Goal: Ask a question

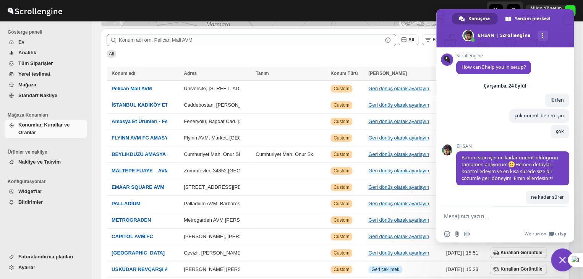
scroll to position [2622, 0]
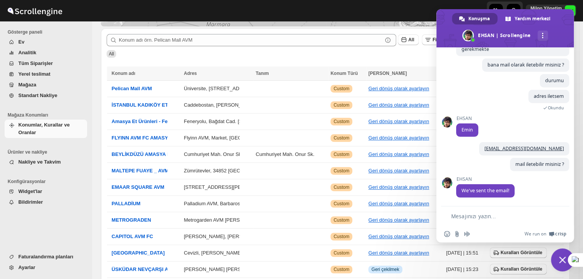
click at [508, 217] on textarea "Mesajınızı yazın..." at bounding box center [500, 216] width 98 height 7
click at [490, 190] on span "We've sent the email!" at bounding box center [486, 190] width 48 height 6
copy span "We've sent the email!"
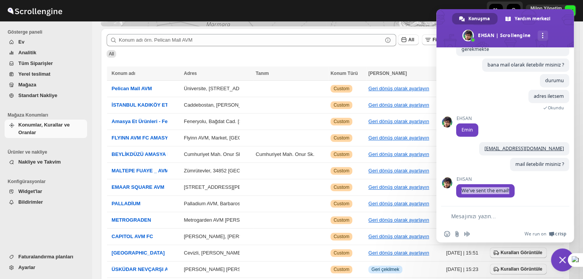
click at [472, 226] on div "Emoji ekle Dosya gönder Sesli mesaj kaydetme We run on Crisp" at bounding box center [505, 234] width 138 height 17
click at [472, 219] on textarea "Mesajınızı yazın..." at bounding box center [500, 216] width 98 height 7
type textarea "gelmedi"
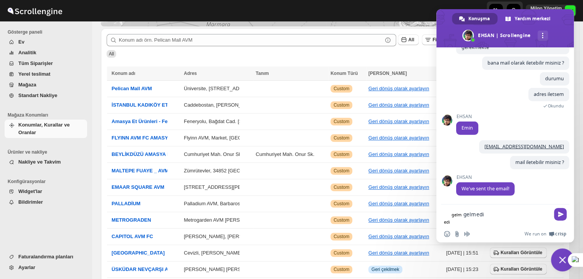
click at [474, 218] on textarea "gelmedi" at bounding box center [507, 214] width 86 height 7
click at [474, 216] on textarea "gelmedi" at bounding box center [507, 214] width 86 height 7
click at [475, 213] on textarea "gelmedi" at bounding box center [507, 214] width 86 height 7
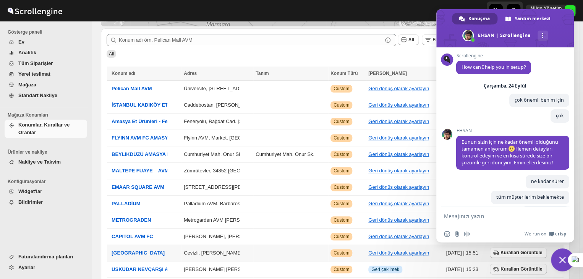
scroll to position [2606, 0]
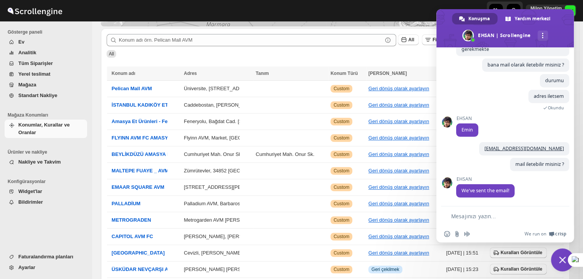
click at [500, 216] on textarea "Mesajınızı yazın..." at bounding box center [500, 216] width 98 height 7
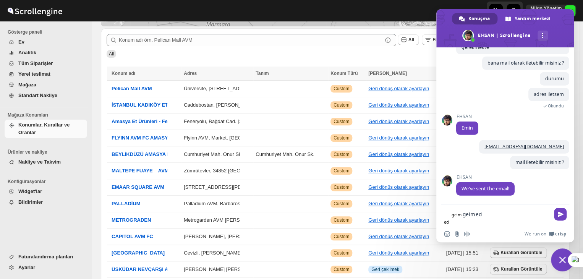
type textarea "gelmedi"
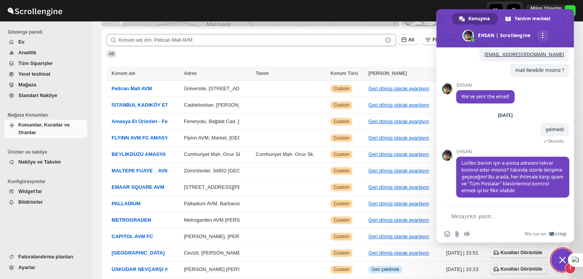
scroll to position [2587, 0]
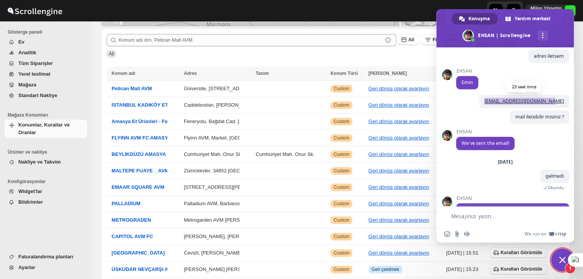
drag, startPoint x: 491, startPoint y: 158, endPoint x: 557, endPoint y: 158, distance: 65.4
click at [557, 108] on span "[EMAIL_ADDRESS][DOMAIN_NAME]" at bounding box center [524, 101] width 90 height 13
copy link "[EMAIL_ADDRESS][DOMAIN_NAME]"
click at [485, 216] on textarea "Mesajınızı yazın..." at bounding box center [500, 216] width 98 height 7
paste textarea "[EMAIL_ADDRESS][DOMAIN_NAME]"
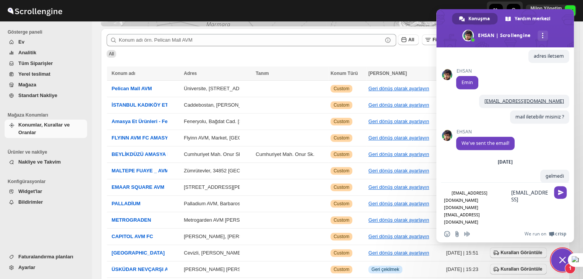
type textarea "mert.ilker@donnagiyim.com mert.ilker19@gmail.com"
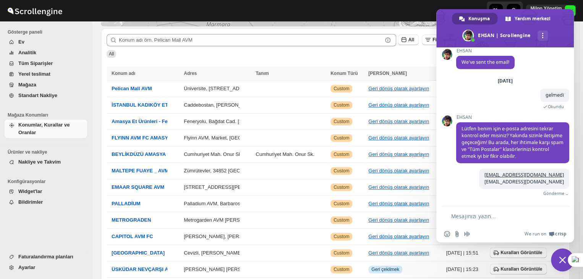
scroll to position [2728, 0]
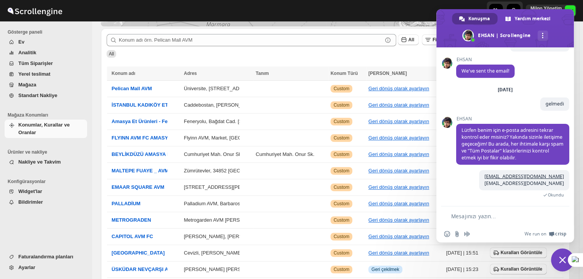
click at [399, 58] on div "Submit All Filtreler Sütunlar Düzenlemek Filtre All" at bounding box center [335, 45] width 469 height 35
click at [560, 258] on span "Sohbeti kapat" at bounding box center [562, 259] width 7 height 7
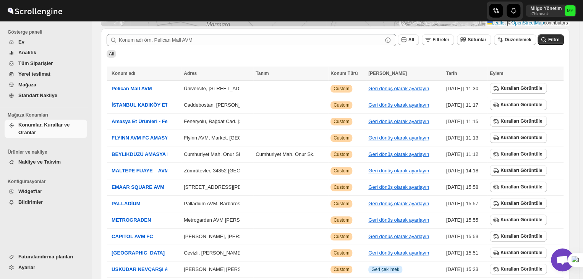
click at [560, 267] on span "Açık sohbet" at bounding box center [562, 259] width 23 height 23
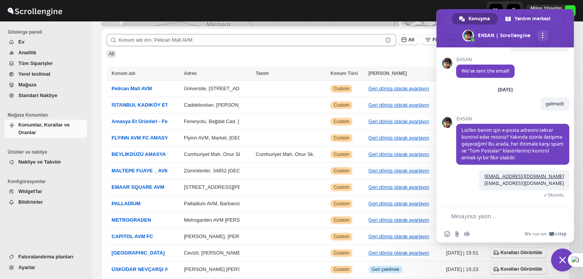
click at [560, 267] on span "Sohbeti kapat" at bounding box center [562, 259] width 23 height 23
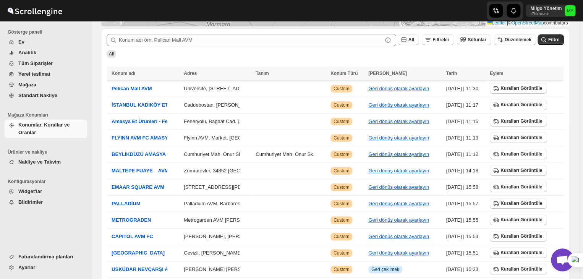
click at [562, 254] on span "Açık sohbet" at bounding box center [562, 259] width 23 height 23
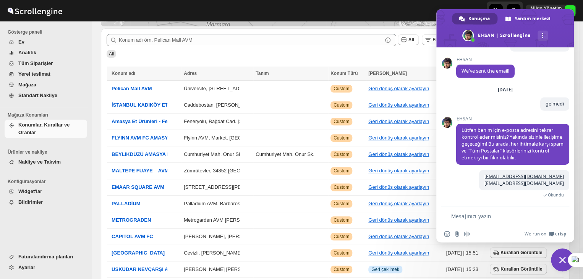
click at [506, 218] on textarea "Mesajınızı yazın..." at bounding box center [500, 216] width 98 height 7
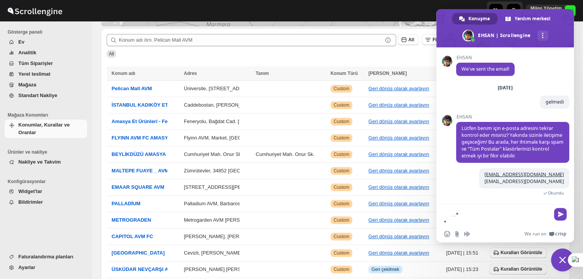
click at [506, 218] on textarea ".*" at bounding box center [502, 214] width 96 height 7
type textarea "."
type textarea "?"
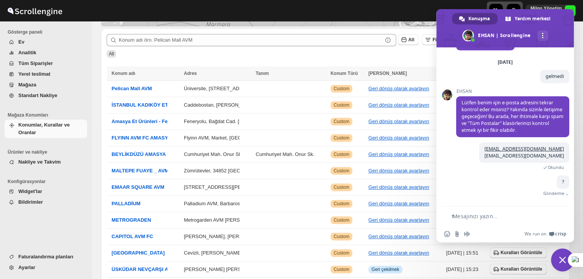
click at [485, 215] on textarea "Mesajınızı yazın..." at bounding box center [501, 216] width 97 height 7
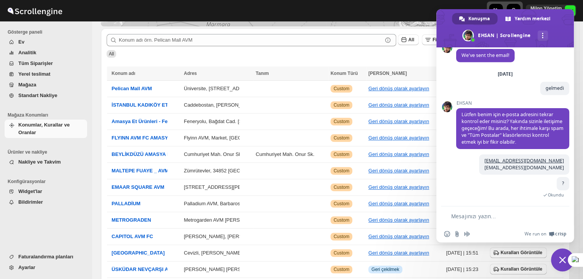
scroll to position [2744, 0]
click at [492, 216] on textarea "Mesajınızı yazın..." at bounding box center [500, 216] width 98 height 7
